Goal: Register for event/course

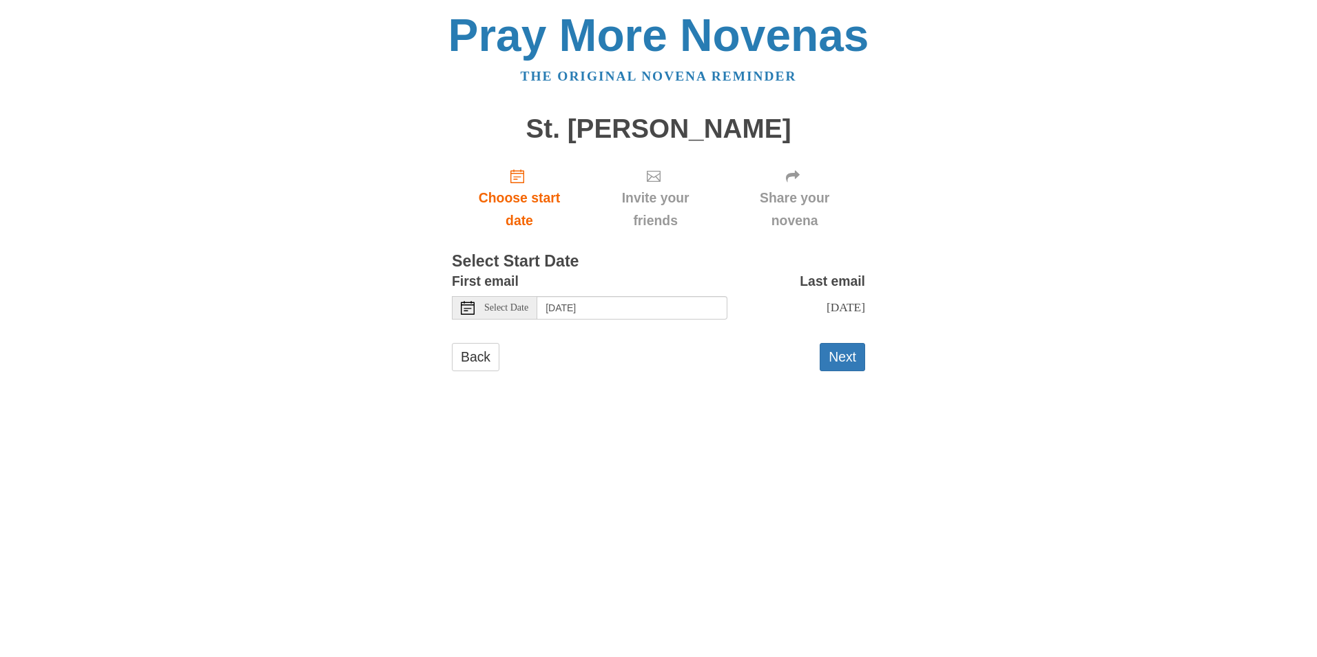
click at [486, 300] on div "Select Date" at bounding box center [494, 307] width 85 height 23
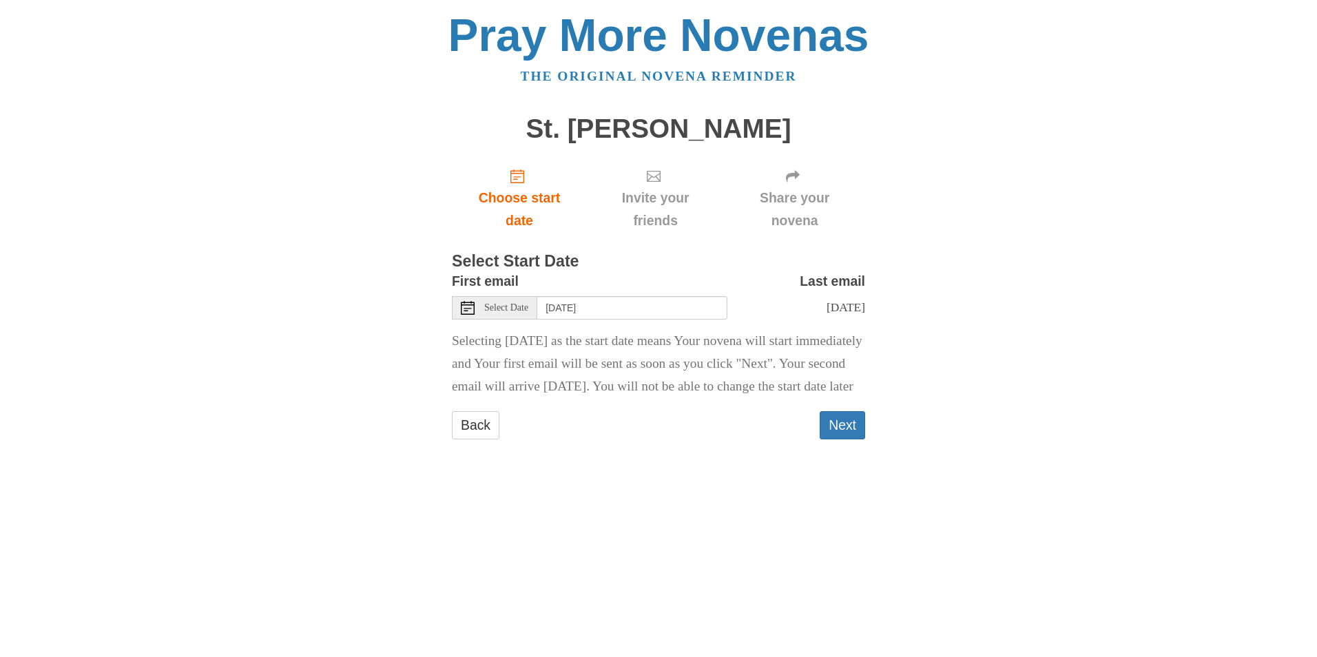
click at [512, 312] on span "Select Date" at bounding box center [506, 308] width 44 height 10
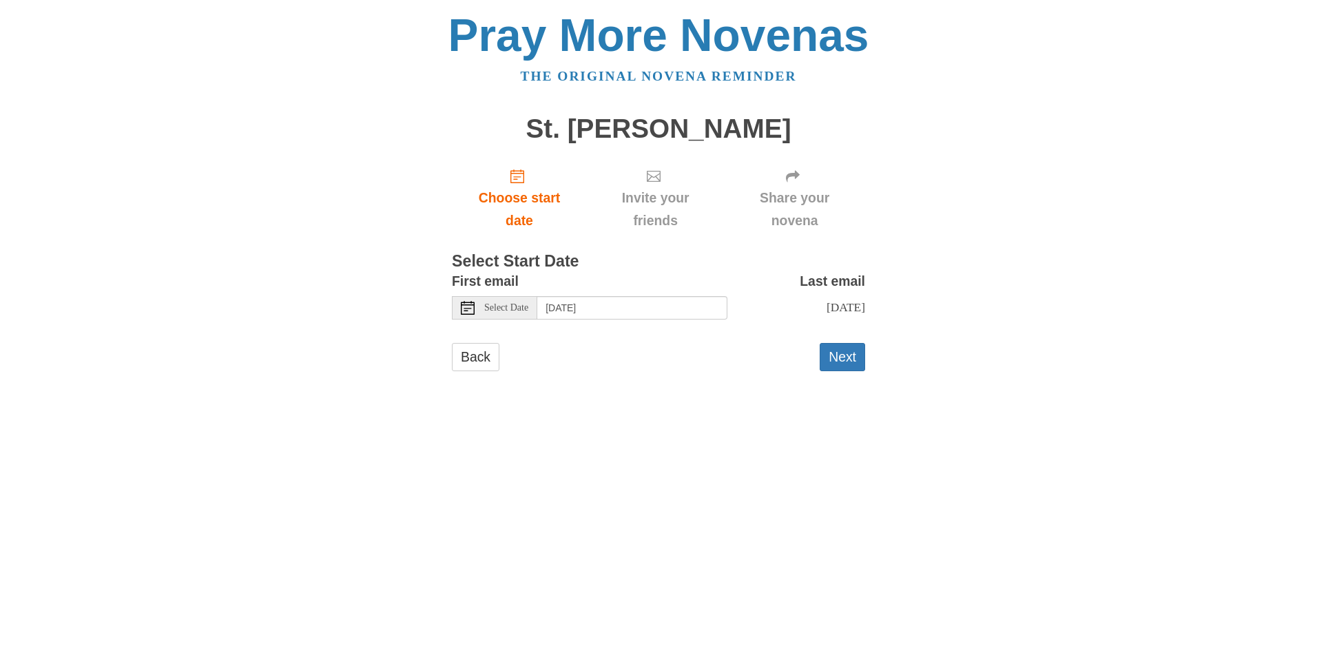
click at [477, 306] on div "Select Date" at bounding box center [494, 307] width 85 height 23
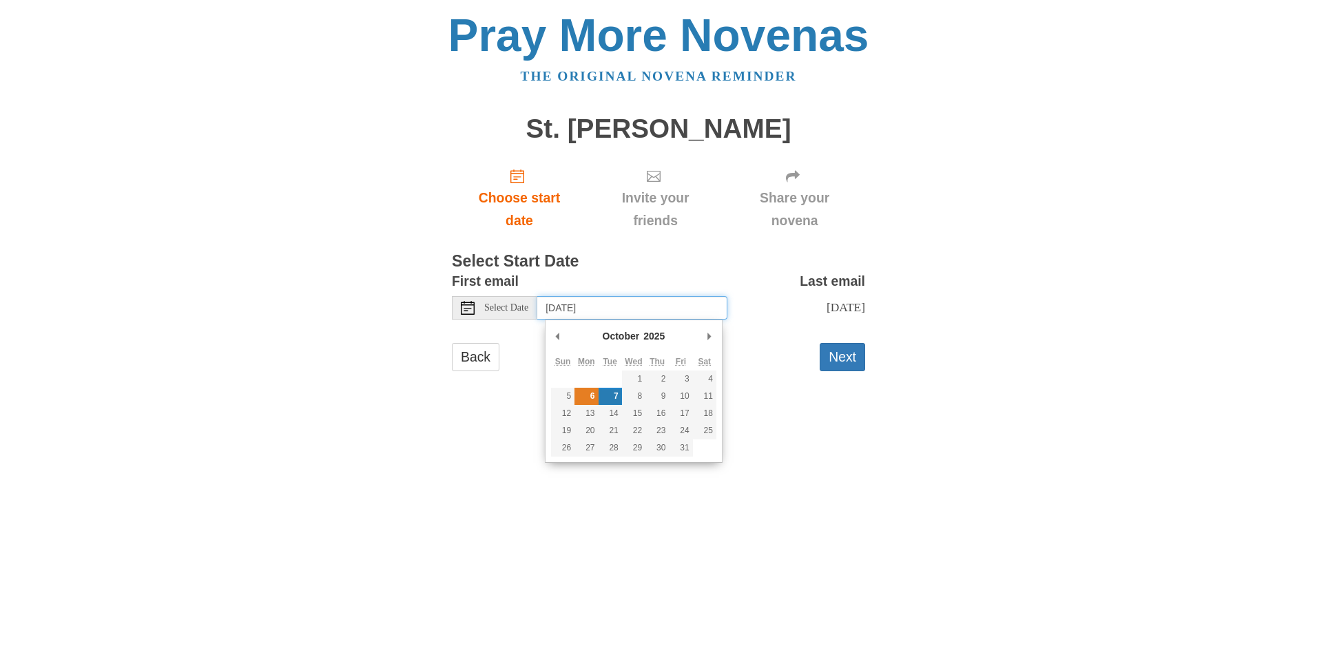
type input "Monday, October 6th"
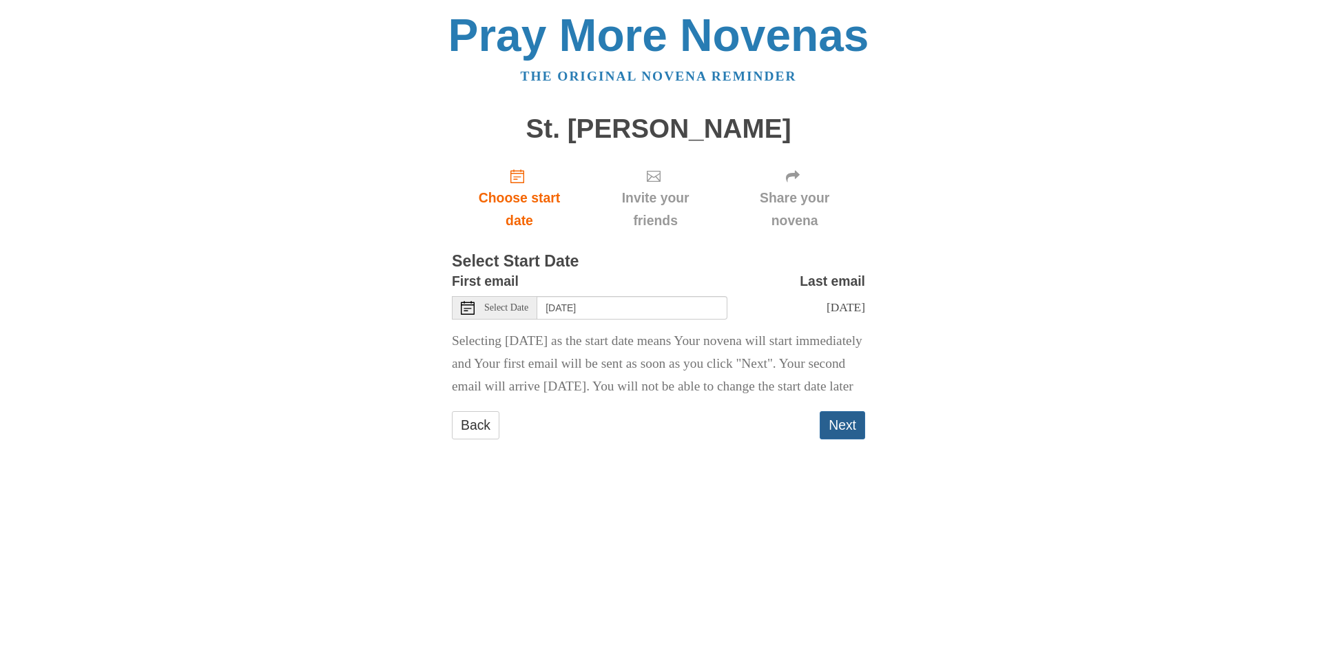
click at [857, 439] on button "Next" at bounding box center [841, 425] width 45 height 28
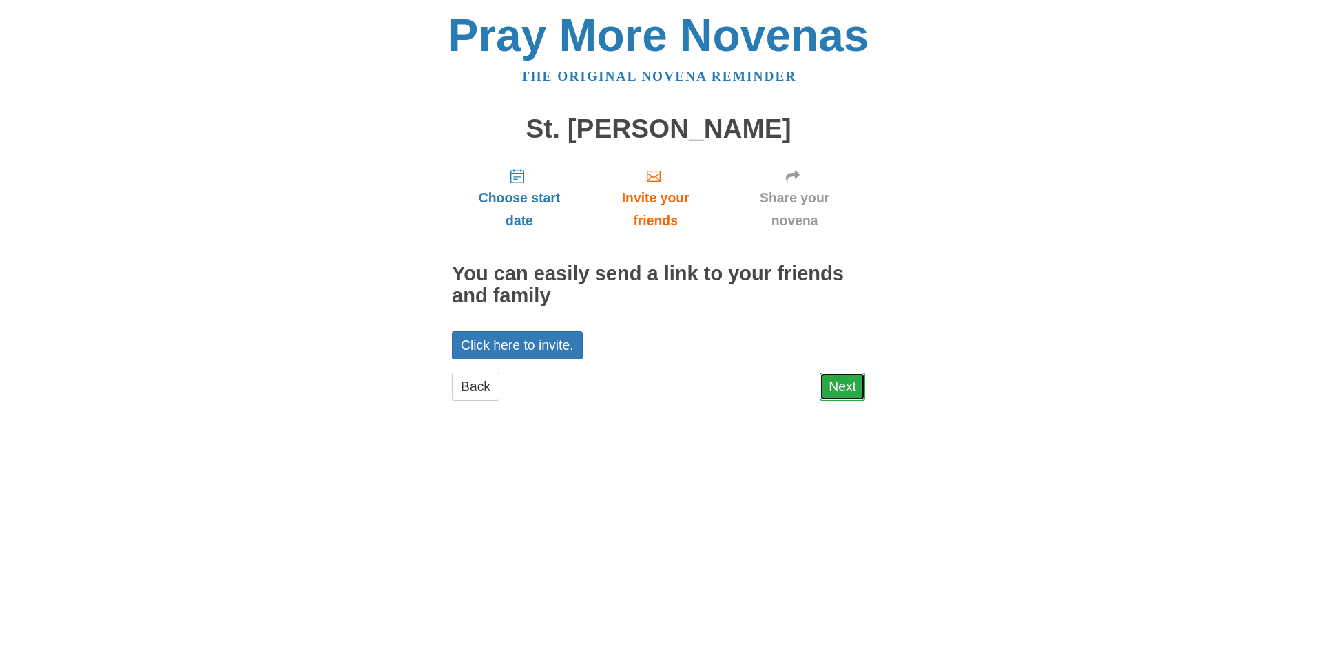
click at [861, 392] on link "Next" at bounding box center [841, 387] width 45 height 28
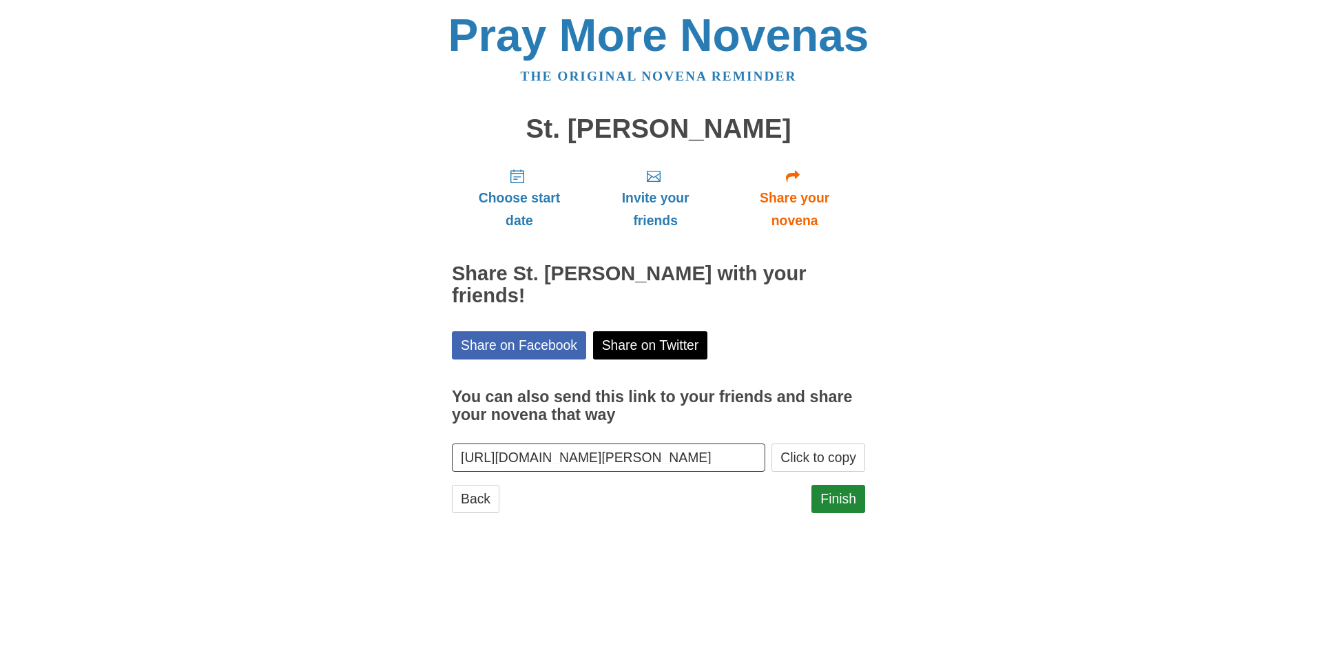
click at [853, 485] on link "Finish" at bounding box center [838, 499] width 54 height 28
